Goal: Transaction & Acquisition: Purchase product/service

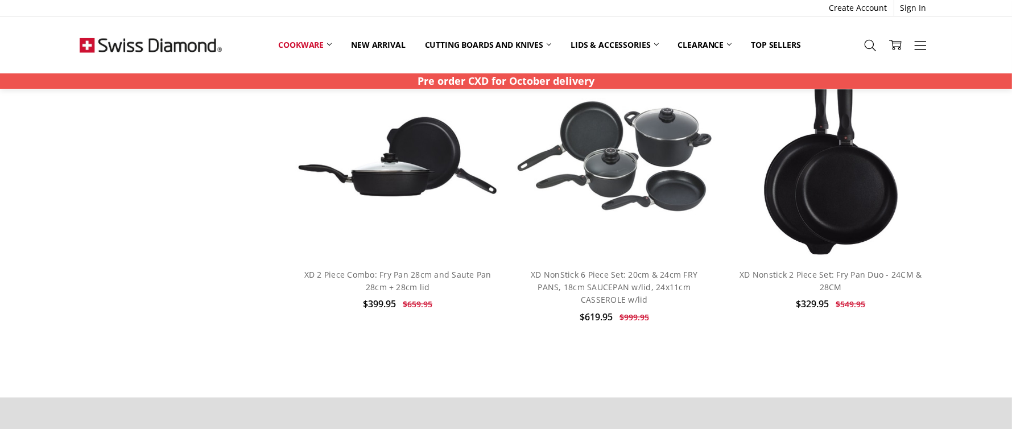
scroll to position [2105, 0]
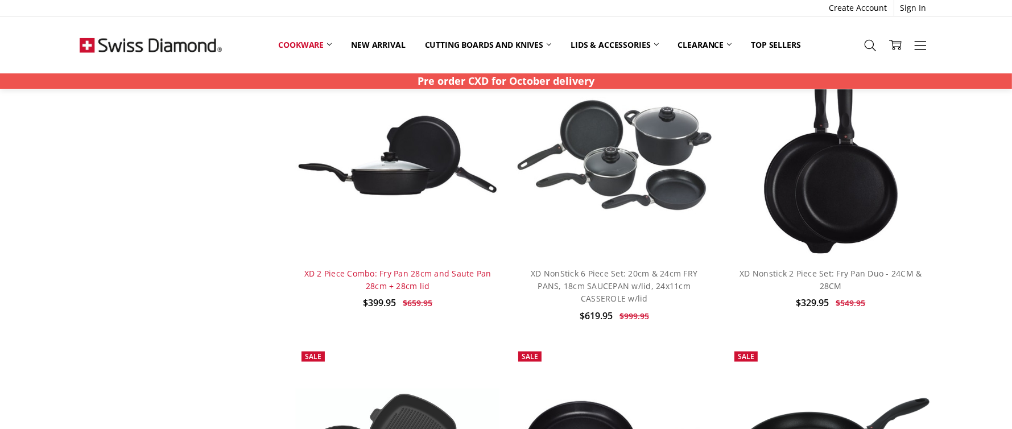
click at [396, 277] on link "XD 2 Piece Combo: Fry Pan 28cm and Saute Pan 28cm + 28cm lid" at bounding box center [397, 279] width 187 height 23
